Goal: Task Accomplishment & Management: Manage account settings

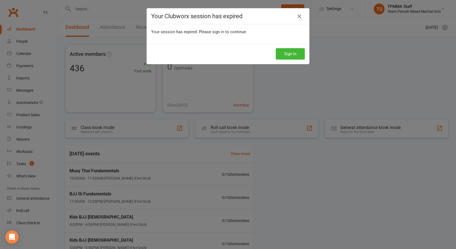
click at [297, 16] on icon at bounding box center [299, 16] width 7 height 7
click at [299, 15] on icon at bounding box center [299, 16] width 7 height 7
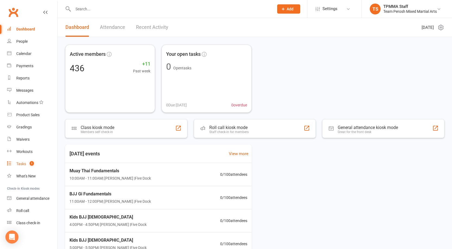
click at [23, 165] on div "Tasks" at bounding box center [21, 163] width 10 height 4
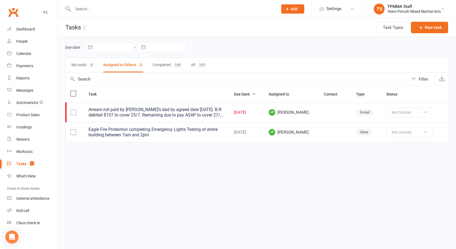
click at [158, 113] on div "Arrears not paid by Karim's dad by agreed date Friday 1/8. 8/8 debited $107 to …" at bounding box center [157, 112] width 136 height 11
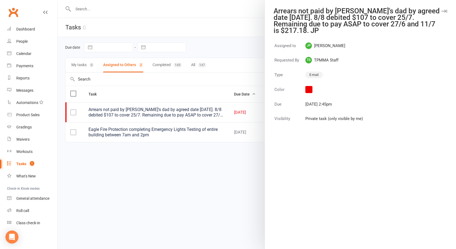
click at [441, 9] on button "button" at bounding box center [444, 11] width 7 height 7
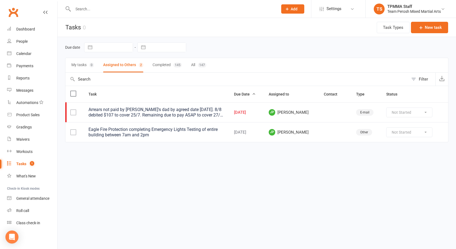
click at [252, 161] on html "Prospect Member Non-attending contact Grading event Task Membership plan Bulk m…" at bounding box center [228, 82] width 456 height 165
click at [80, 66] on button "My tasks 0" at bounding box center [82, 65] width 23 height 14
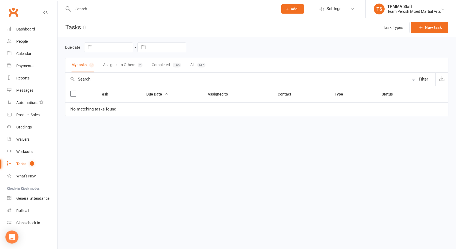
click at [142, 139] on html "Prospect Member Non-attending contact Grading event Task Membership plan Bulk m…" at bounding box center [228, 69] width 456 height 139
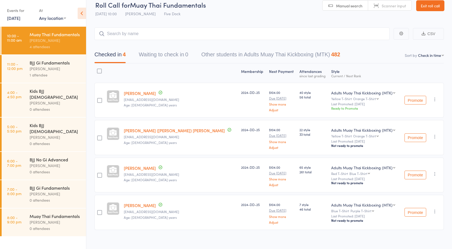
scroll to position [11, 0]
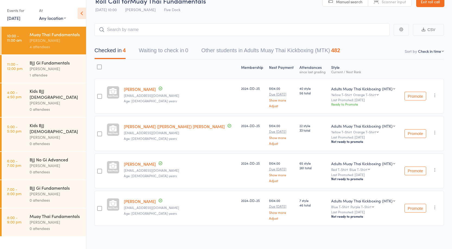
click at [45, 39] on div "[PERSON_NAME]" at bounding box center [56, 40] width 52 height 6
click at [41, 68] on div "[PERSON_NAME]" at bounding box center [56, 68] width 52 height 6
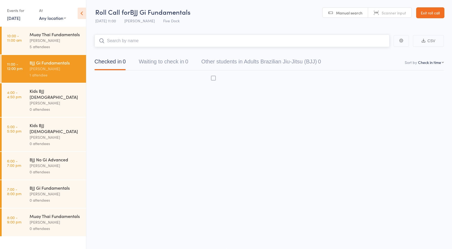
scroll to position [0, 0]
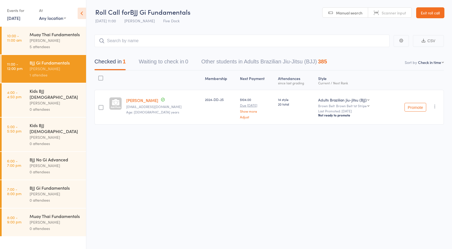
click at [40, 44] on div "5 attendees" at bounding box center [56, 46] width 52 height 6
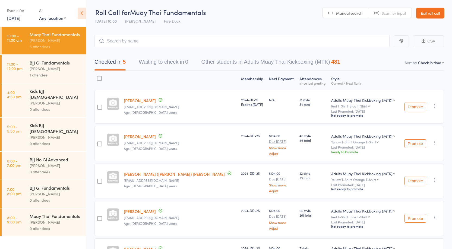
click at [267, 168] on div "$104.00 Due [DATE] Show more Adjust" at bounding box center [282, 180] width 30 height 35
